Goal: Submit feedback/report problem

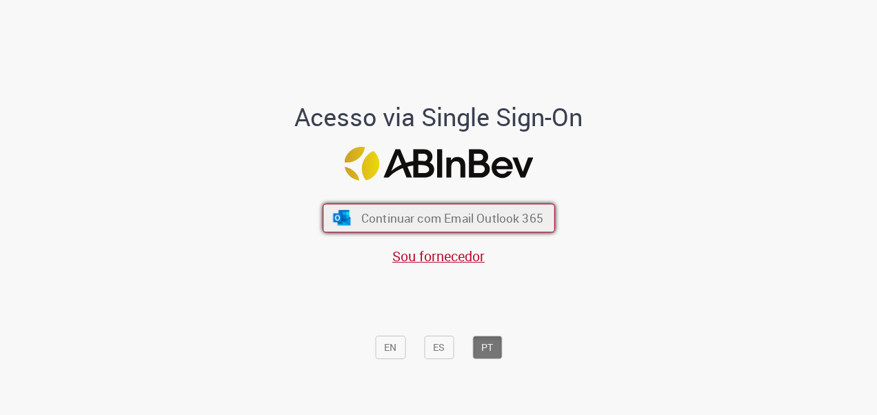
click at [501, 214] on span "Continuar com Email Outlook 365" at bounding box center [452, 218] width 182 height 16
click at [461, 221] on span "Continuar com Email Outlook 365" at bounding box center [452, 218] width 182 height 16
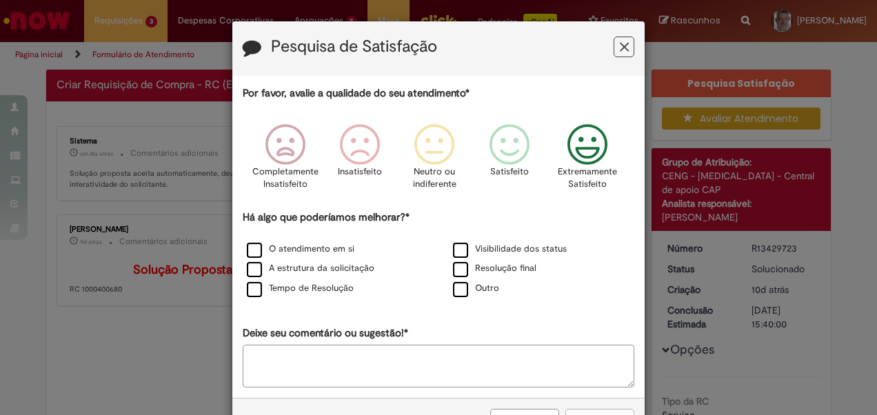
drag, startPoint x: 592, startPoint y: 156, endPoint x: 572, endPoint y: 176, distance: 28.3
click at [583, 163] on icon "Feedback" at bounding box center [588, 144] width 52 height 41
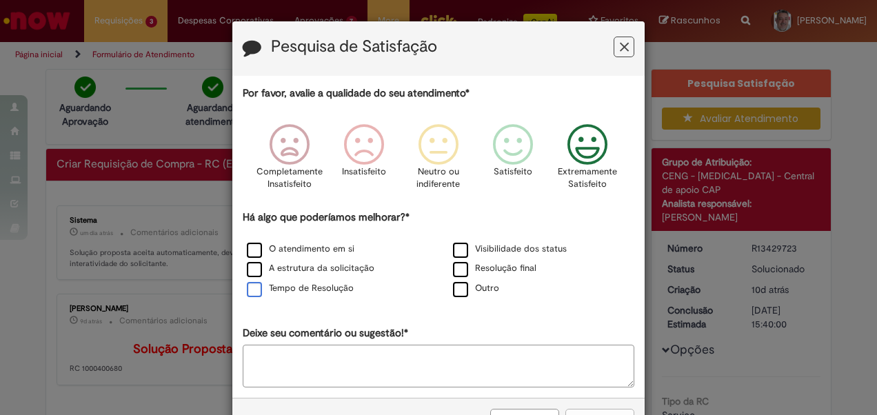
click at [319, 289] on label "Tempo de Resolução" at bounding box center [300, 288] width 107 height 13
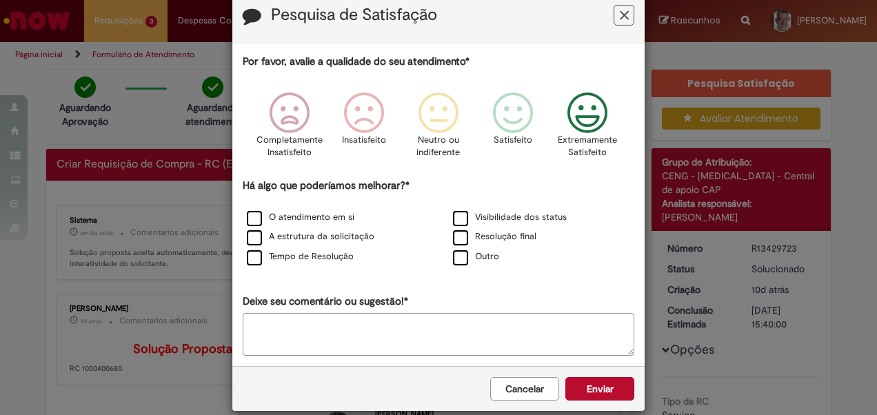
scroll to position [47, 0]
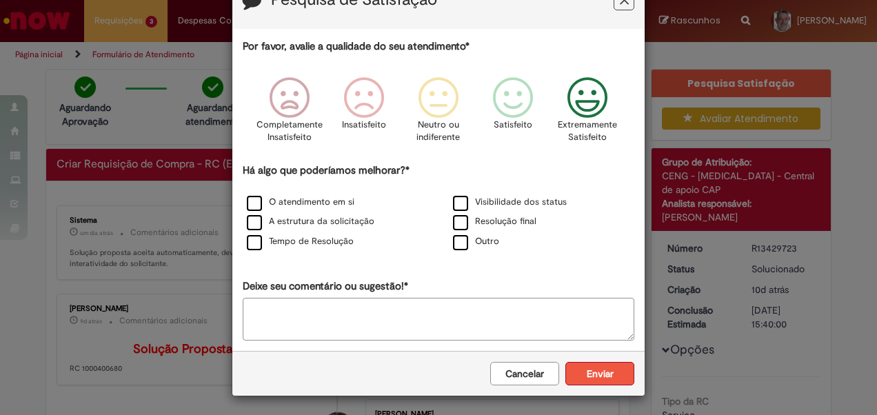
click at [583, 372] on button "Enviar" at bounding box center [600, 373] width 69 height 23
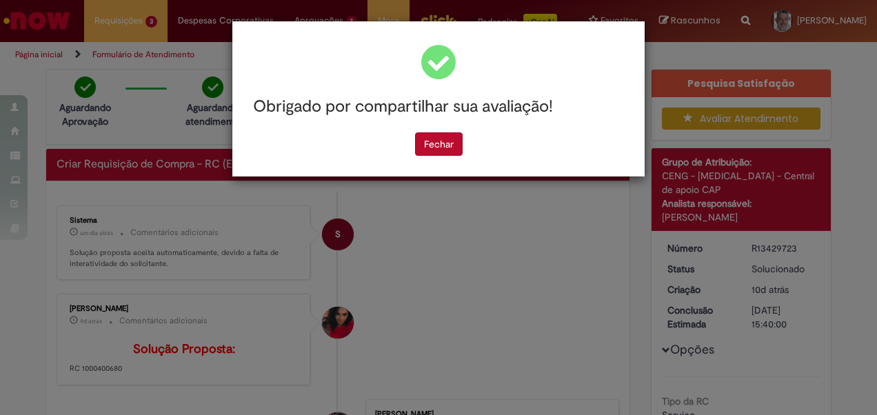
scroll to position [0, 0]
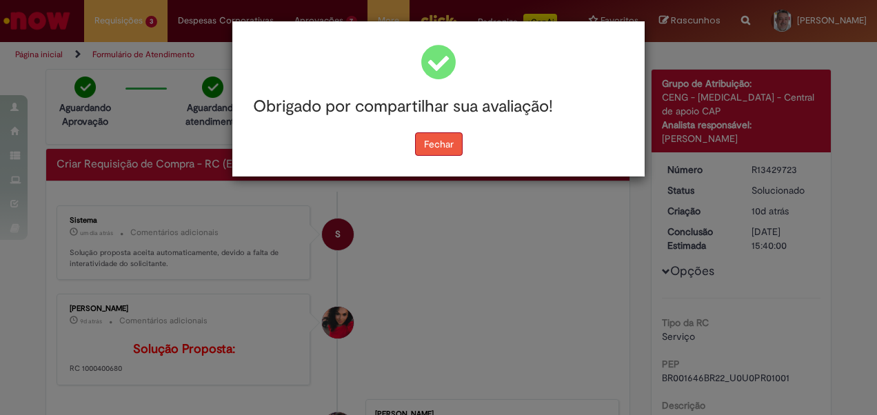
click at [433, 143] on button "Fechar" at bounding box center [439, 143] width 48 height 23
